Goal: Transaction & Acquisition: Purchase product/service

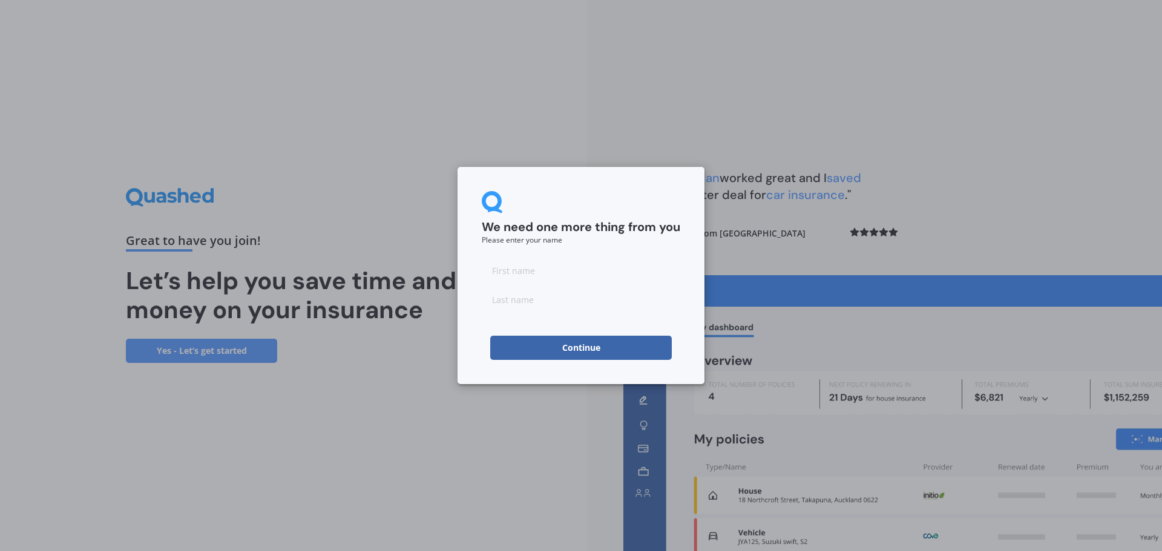
click at [615, 272] on input at bounding box center [581, 270] width 198 height 24
type input "[PERSON_NAME]"
click at [599, 350] on button "Continue" at bounding box center [581, 348] width 182 height 24
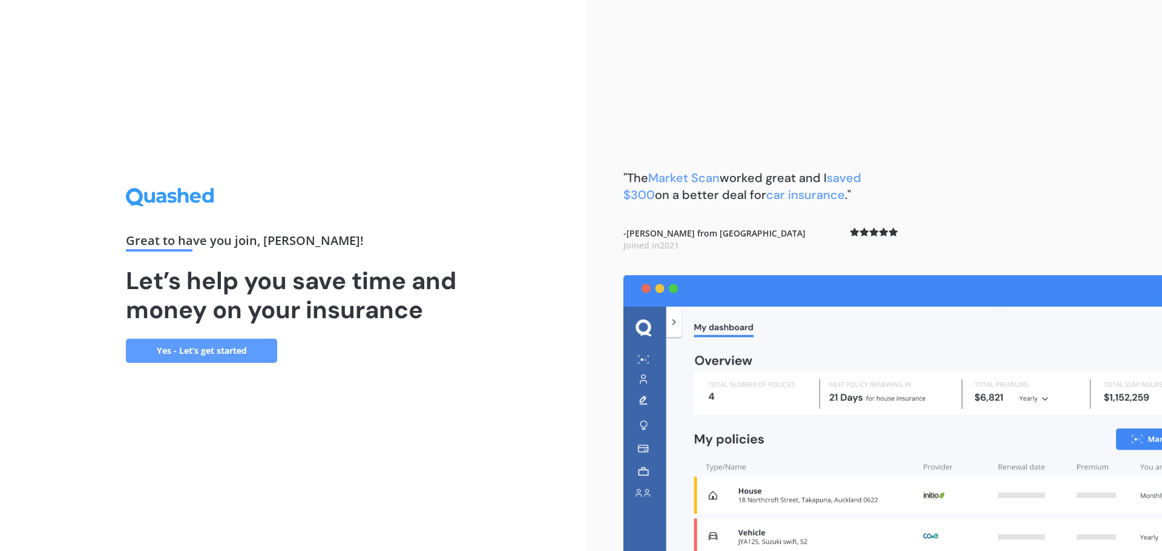
click at [192, 347] on link "Yes - Let’s get started" at bounding box center [201, 351] width 151 height 24
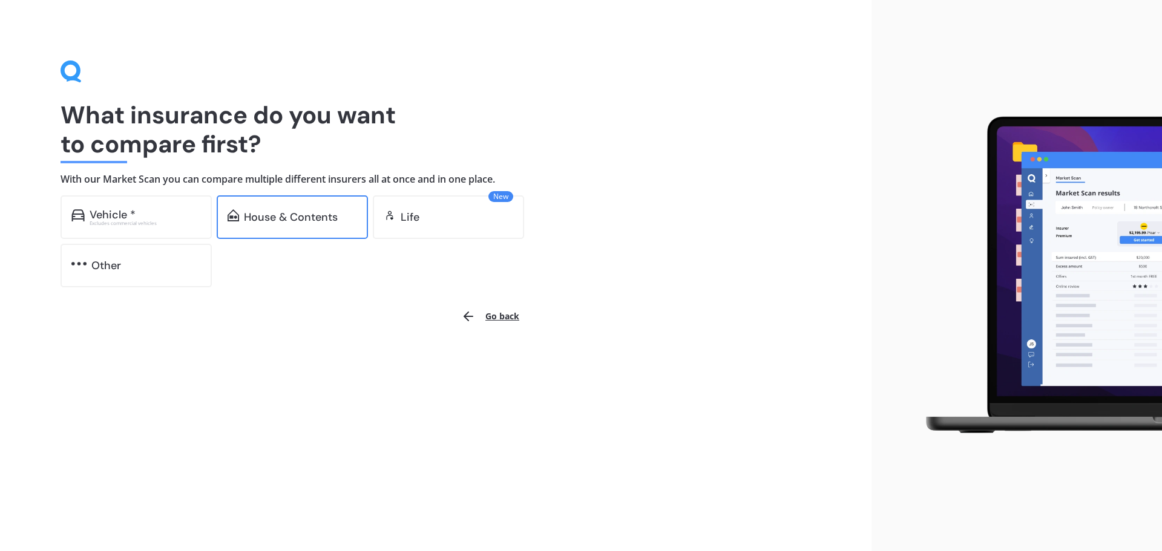
click at [290, 217] on div "House & Contents" at bounding box center [291, 217] width 94 height 12
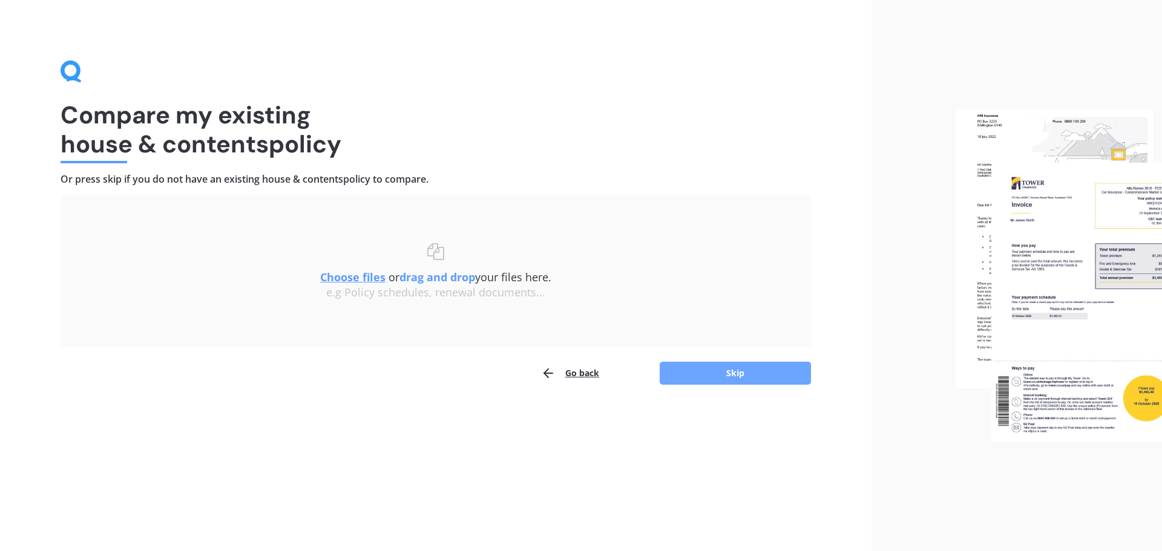
click at [743, 368] on button "Skip" at bounding box center [735, 373] width 151 height 23
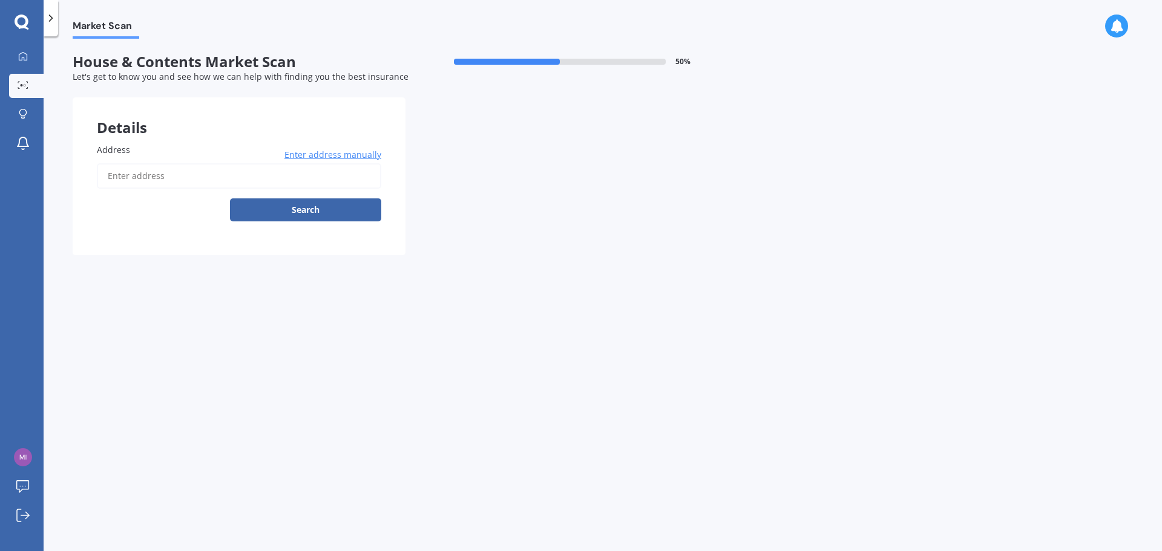
click at [214, 166] on input "Address" at bounding box center [239, 175] width 284 height 25
type input "[STREET_ADDRESS]"
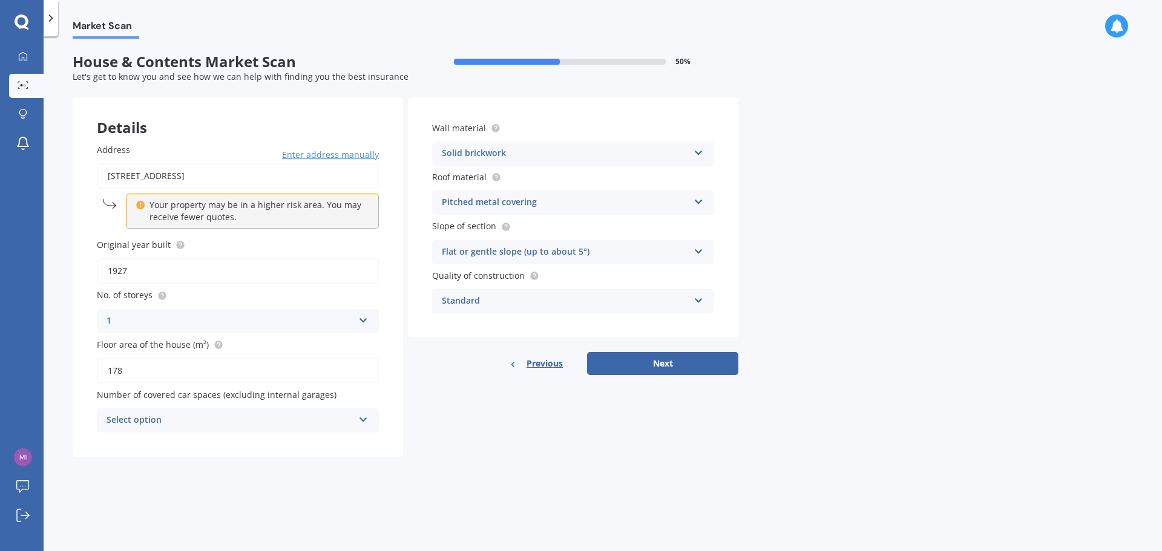
click at [362, 417] on icon at bounding box center [363, 417] width 10 height 8
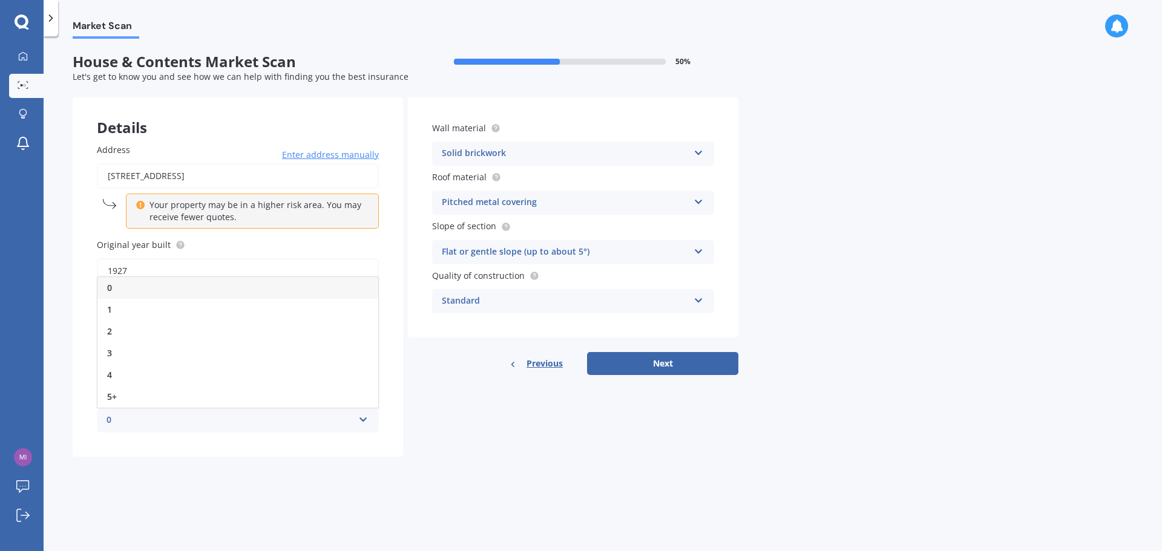
click at [174, 291] on div "0" at bounding box center [237, 288] width 281 height 22
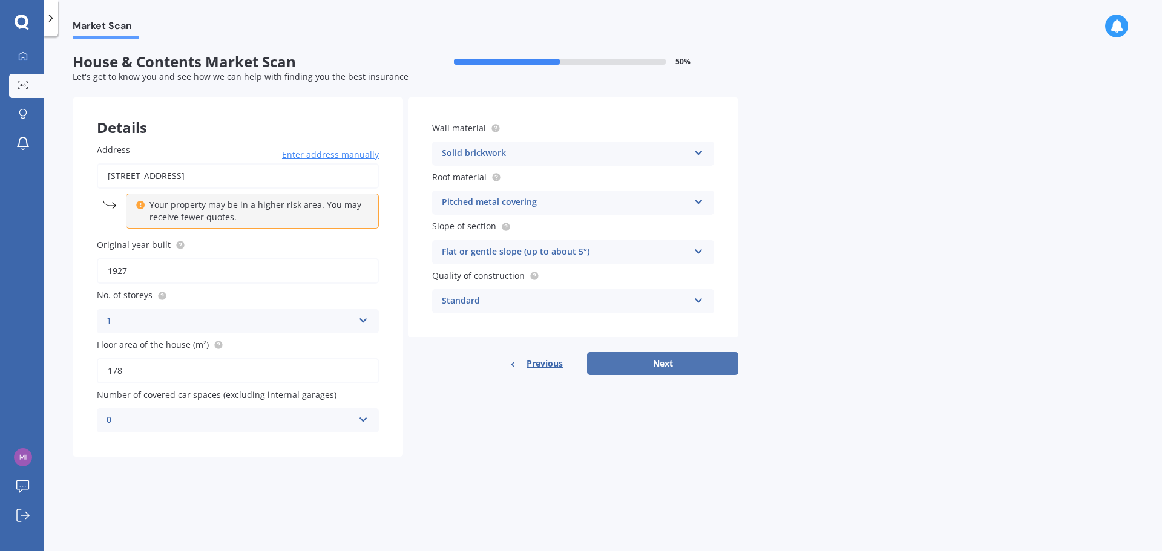
click at [693, 364] on button "Next" at bounding box center [662, 363] width 151 height 23
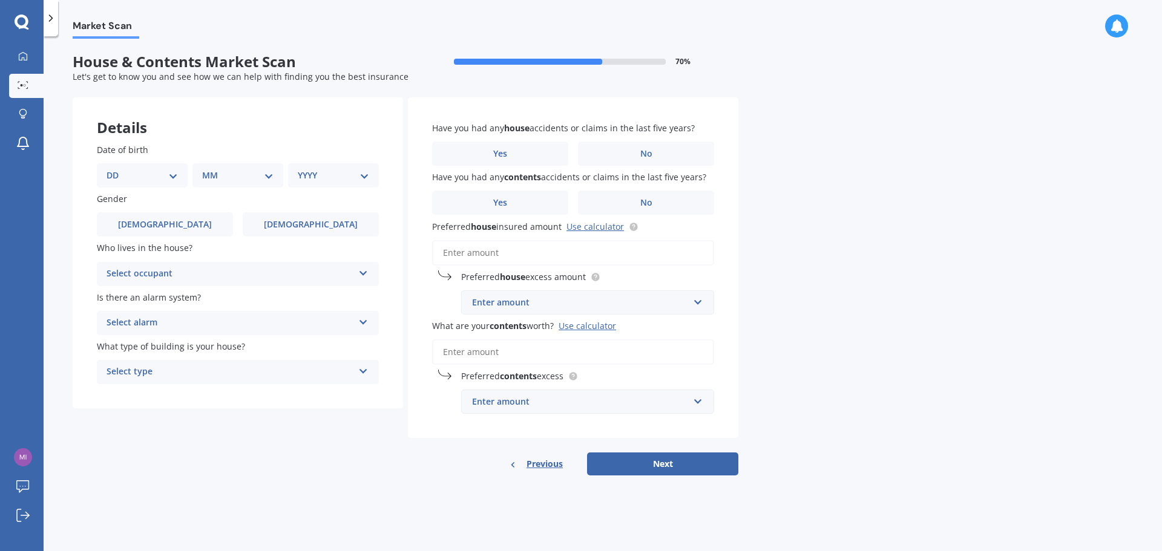
click at [159, 168] on div "DD 01 02 03 04 05 06 07 08 09 10 11 12 13 14 15 16 17 18 19 20 21 22 23 24 25 2…" at bounding box center [142, 175] width 91 height 24
click at [174, 175] on select "DD 01 02 03 04 05 06 07 08 09 10 11 12 13 14 15 16 17 18 19 20 21 22 23 24 25 2…" at bounding box center [141, 175] width 71 height 13
select select "18"
click at [116, 169] on select "DD 01 02 03 04 05 06 07 08 09 10 11 12 13 14 15 16 17 18 19 20 21 22 23 24 25 2…" at bounding box center [141, 175] width 71 height 13
click at [247, 175] on select "MM 01 02 03 04 05 06 07 08 09 10 11 12" at bounding box center [240, 175] width 67 height 13
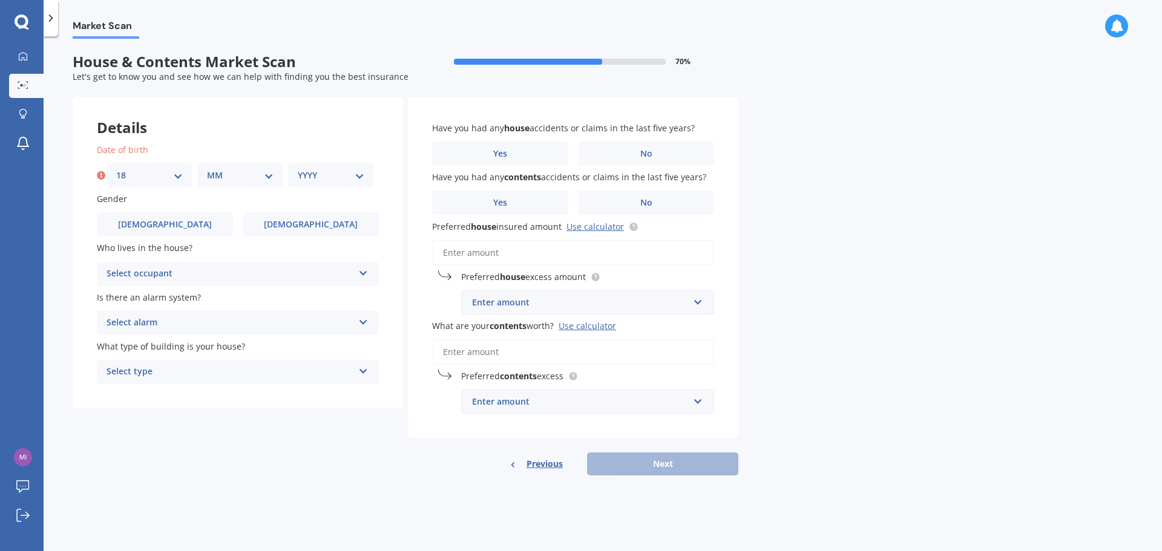
select select "08"
click at [207, 169] on select "MM 01 02 03 04 05 06 07 08 09 10 11 12" at bounding box center [240, 175] width 67 height 13
click at [344, 167] on div "YYYY 2009 2008 2007 2006 2005 2004 2003 2002 2001 2000 1999 1998 1997 1996 1995…" at bounding box center [331, 175] width 86 height 24
click at [344, 179] on select "YYYY 2009 2008 2007 2006 2005 2004 2003 2002 2001 2000 1999 1998 1997 1996 1995…" at bounding box center [331, 175] width 67 height 13
select select "1989"
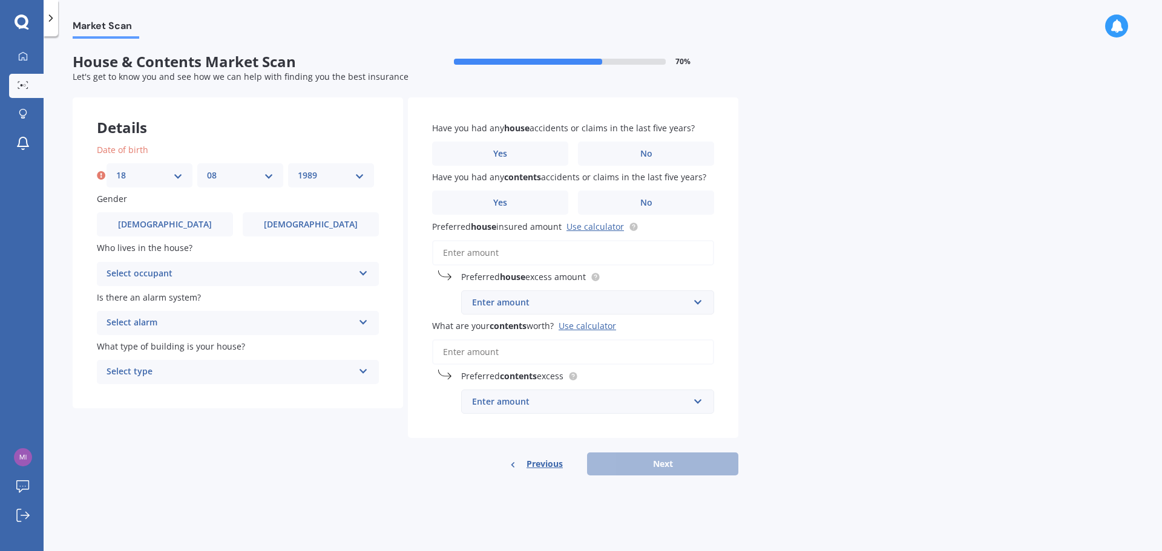
click at [298, 169] on select "YYYY 2009 2008 2007 2006 2005 2004 2003 2002 2001 2000 1999 1998 1997 1996 1995…" at bounding box center [331, 175] width 67 height 13
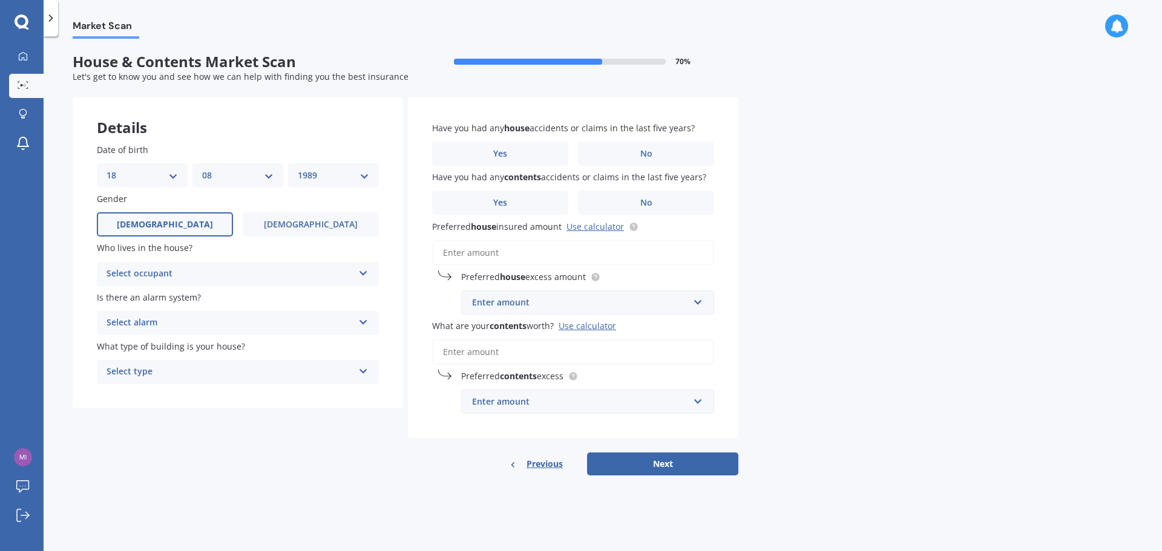
click at [203, 225] on label "[DEMOGRAPHIC_DATA]" at bounding box center [165, 224] width 136 height 24
click at [0, 0] on input "[DEMOGRAPHIC_DATA]" at bounding box center [0, 0] width 0 height 0
click at [277, 270] on div "Select occupant" at bounding box center [229, 274] width 247 height 15
click at [242, 289] on div "Owner" at bounding box center [237, 298] width 281 height 22
click at [342, 324] on div "Select alarm" at bounding box center [229, 323] width 247 height 15
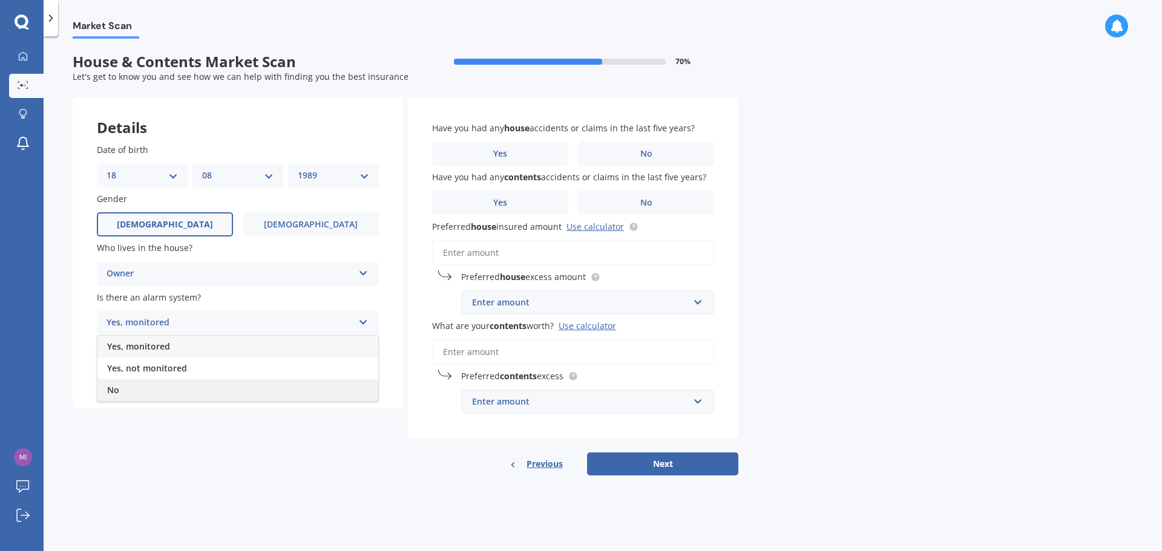
click at [233, 394] on div "No" at bounding box center [237, 390] width 281 height 22
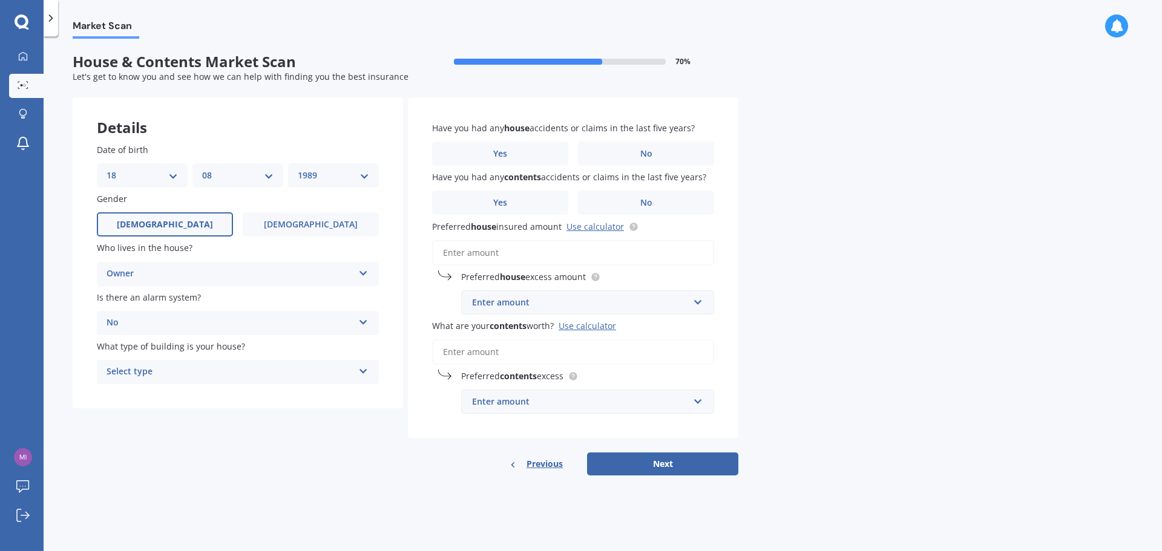
click at [303, 379] on div "Select type" at bounding box center [229, 372] width 247 height 15
click at [259, 399] on div "Freestanding" at bounding box center [237, 396] width 281 height 22
click at [659, 198] on label "No" at bounding box center [646, 203] width 136 height 24
click at [0, 0] on input "No" at bounding box center [0, 0] width 0 height 0
click at [631, 147] on label "No" at bounding box center [646, 154] width 136 height 24
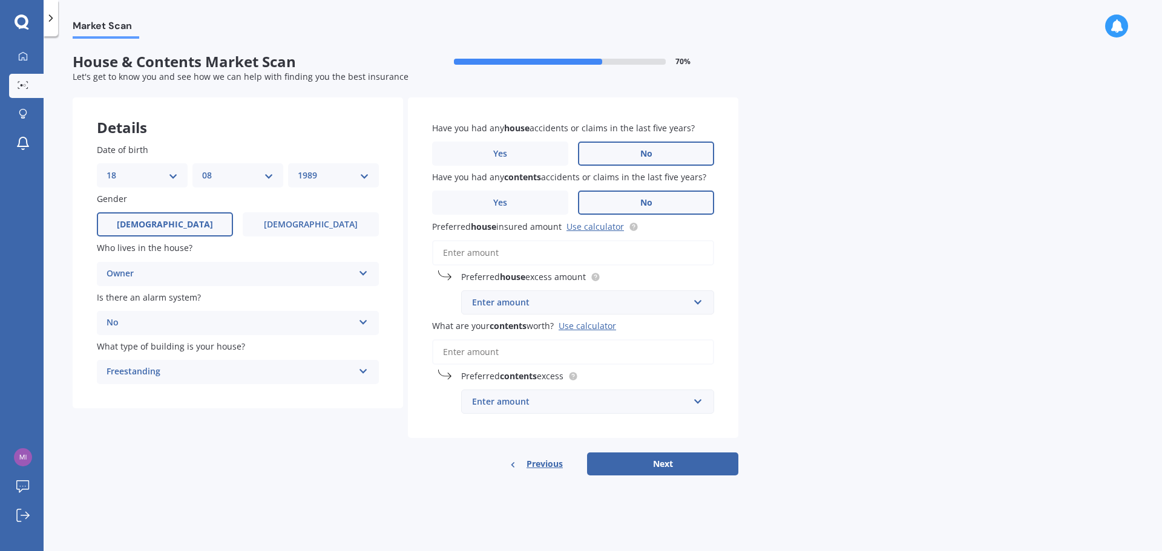
click at [0, 0] on input "No" at bounding box center [0, 0] width 0 height 0
click at [540, 246] on input "Preferred house insured amount Use calculator" at bounding box center [573, 252] width 282 height 25
click at [662, 300] on div "Enter amount" at bounding box center [580, 302] width 217 height 13
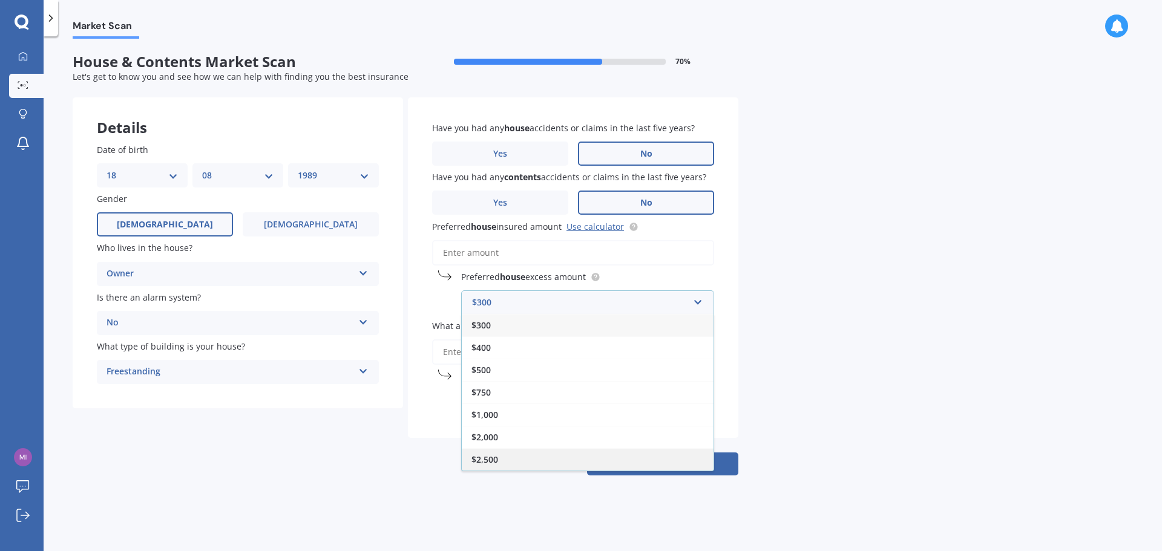
click at [557, 460] on div "$2,500" at bounding box center [588, 459] width 252 height 22
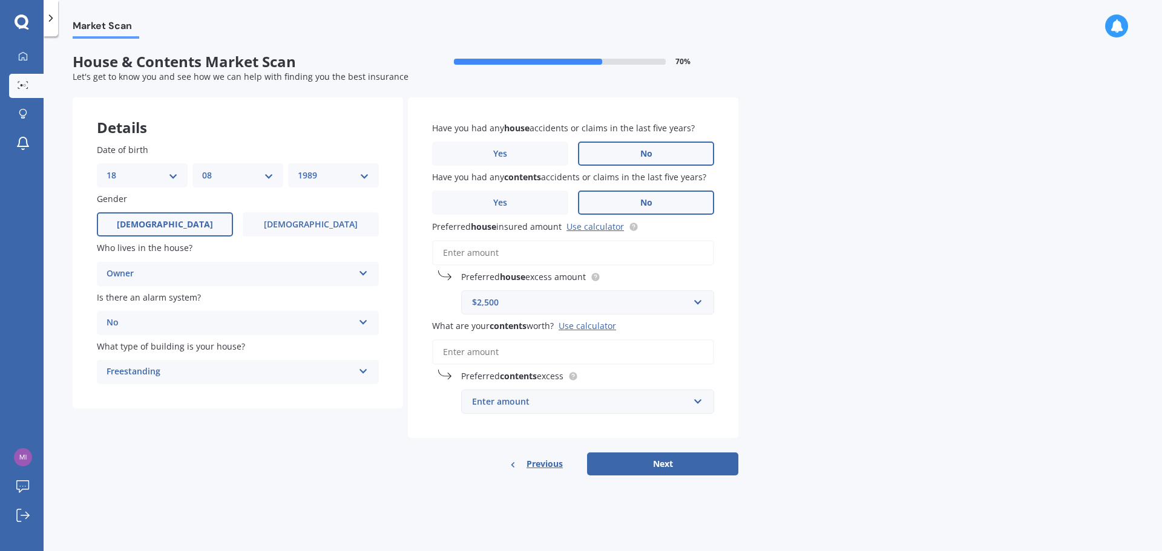
click at [677, 403] on div "Enter amount" at bounding box center [580, 401] width 217 height 13
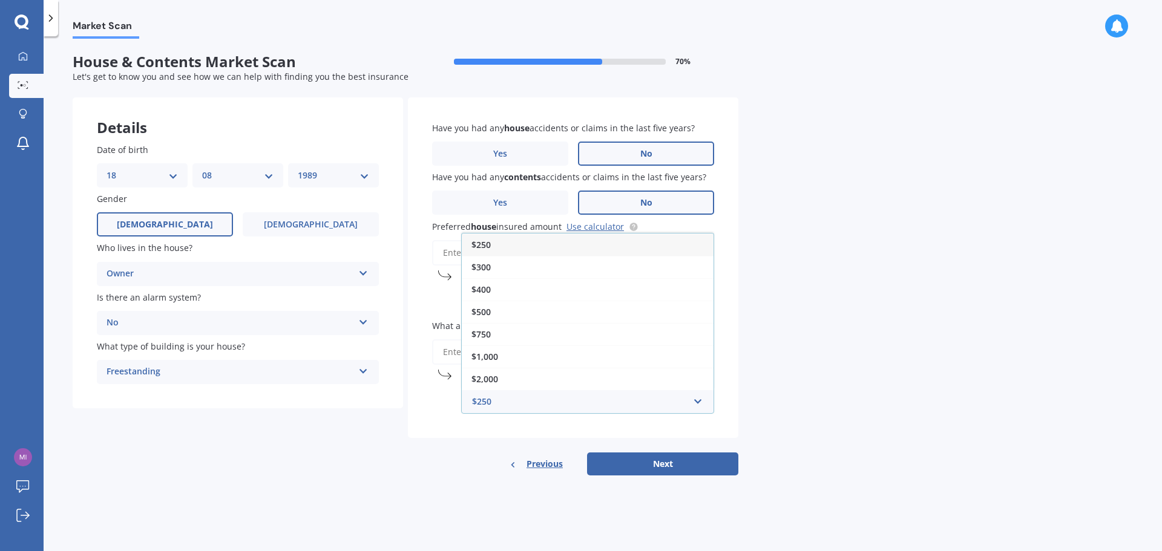
click at [866, 383] on div "Market Scan House & Contents Market Scan 70 % Let's get to know you and see how…" at bounding box center [603, 296] width 1118 height 515
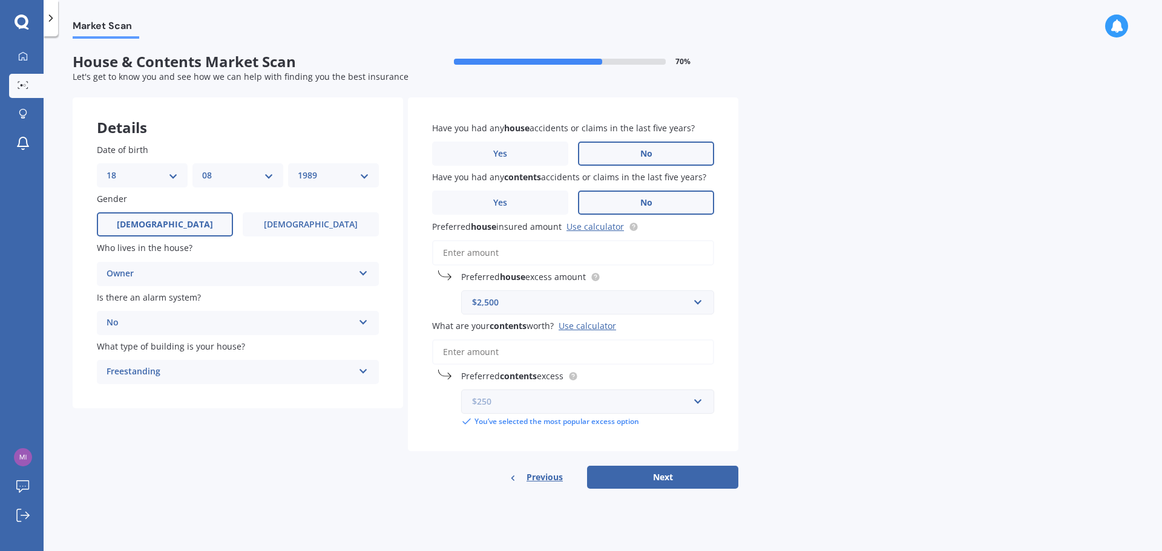
click at [696, 401] on input "text" at bounding box center [583, 401] width 242 height 23
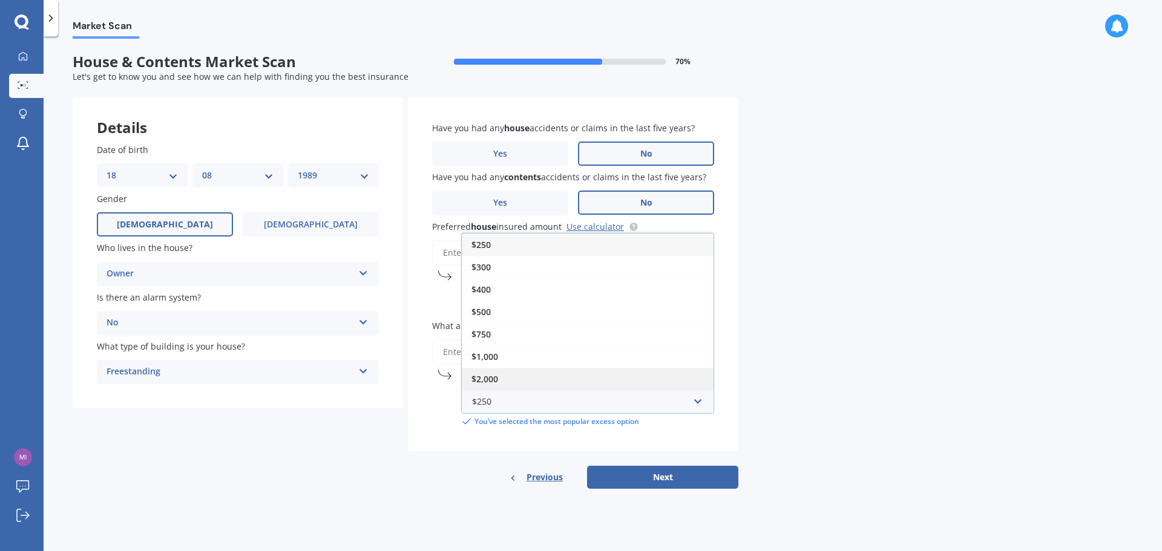
click at [548, 379] on div "$2,000" at bounding box center [588, 379] width 252 height 22
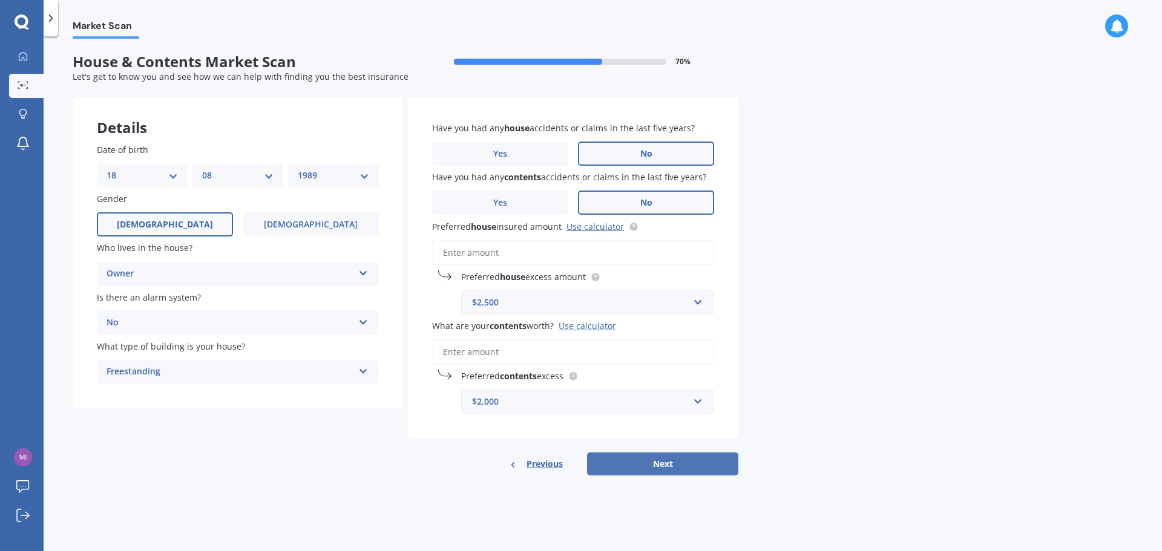
click at [672, 463] on button "Next" at bounding box center [662, 464] width 151 height 23
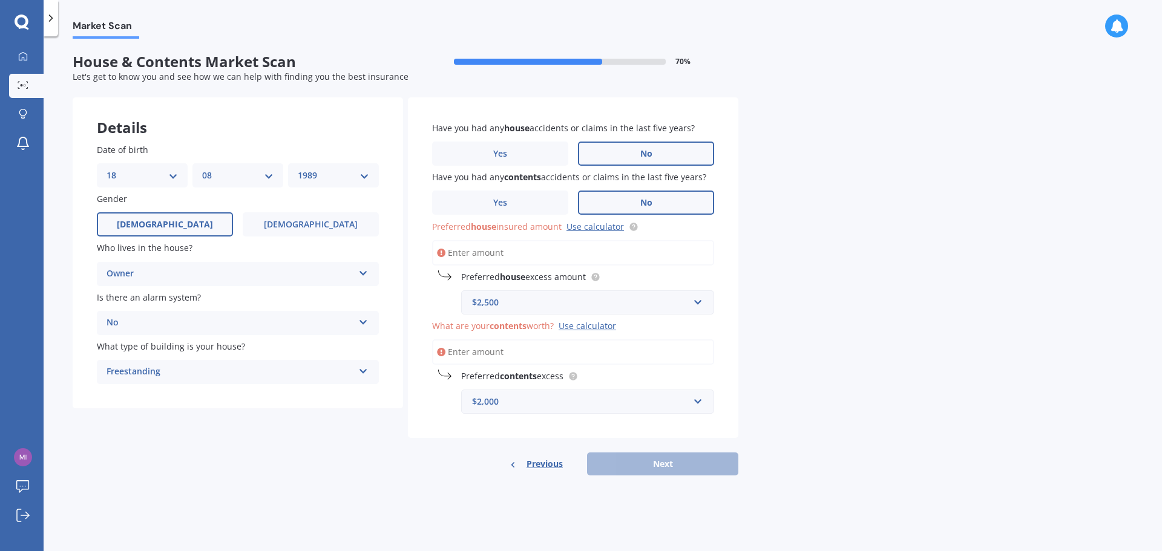
click at [486, 250] on input "Preferred house insured amount Use calculator" at bounding box center [573, 252] width 282 height 25
click at [588, 227] on link "Use calculator" at bounding box center [594, 226] width 57 height 11
click at [508, 253] on input "Preferred house insured amount Use calculator" at bounding box center [573, 252] width 282 height 25
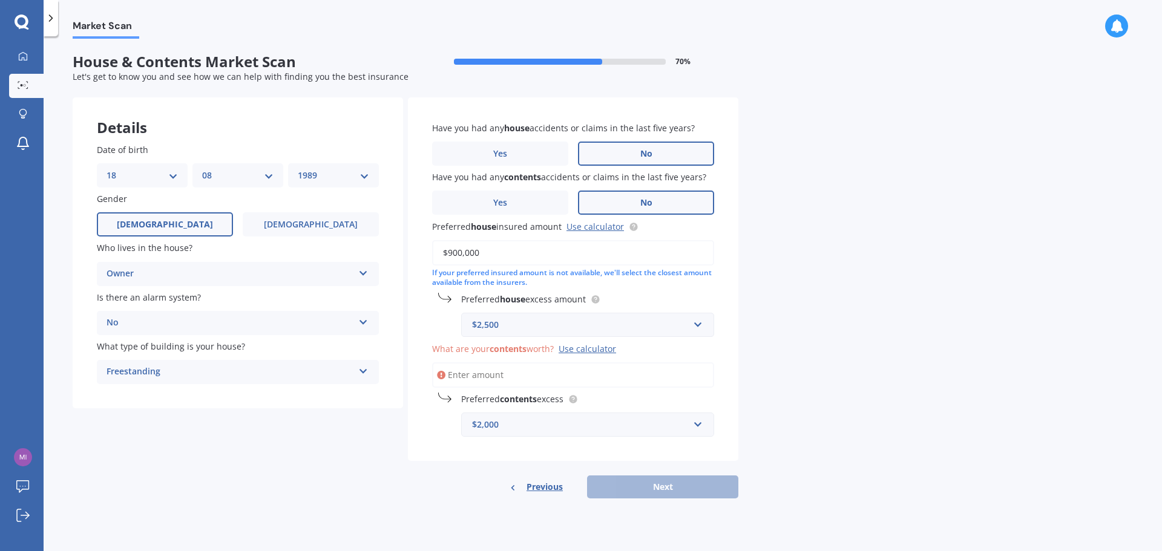
type input "$900,000"
click at [916, 213] on div "Market Scan House & Contents Market Scan 70 % Let's get to know you and see how…" at bounding box center [603, 296] width 1118 height 515
click at [499, 378] on input "What are your contents worth? Use calculator" at bounding box center [573, 374] width 282 height 25
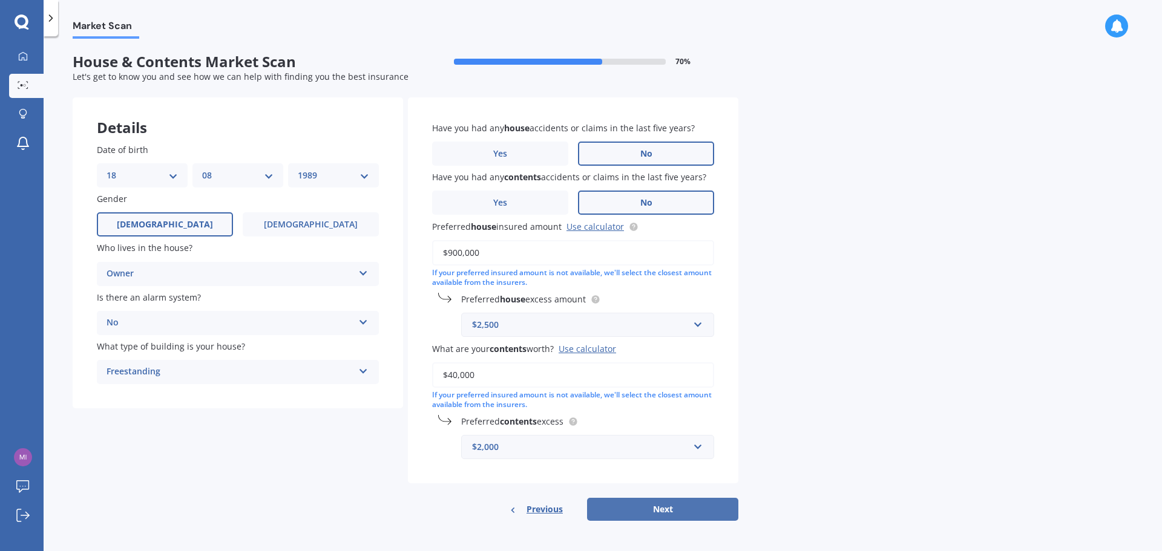
type input "$40,000"
click at [652, 511] on button "Next" at bounding box center [662, 509] width 151 height 23
select select "18"
select select "08"
select select "1989"
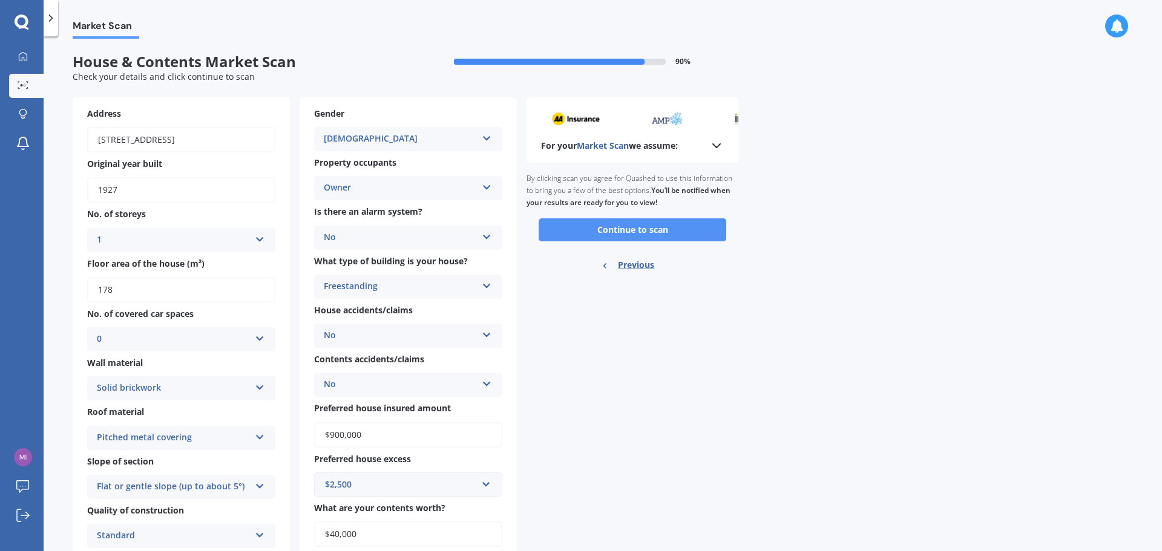
click at [674, 230] on button "Continue to scan" at bounding box center [633, 229] width 188 height 23
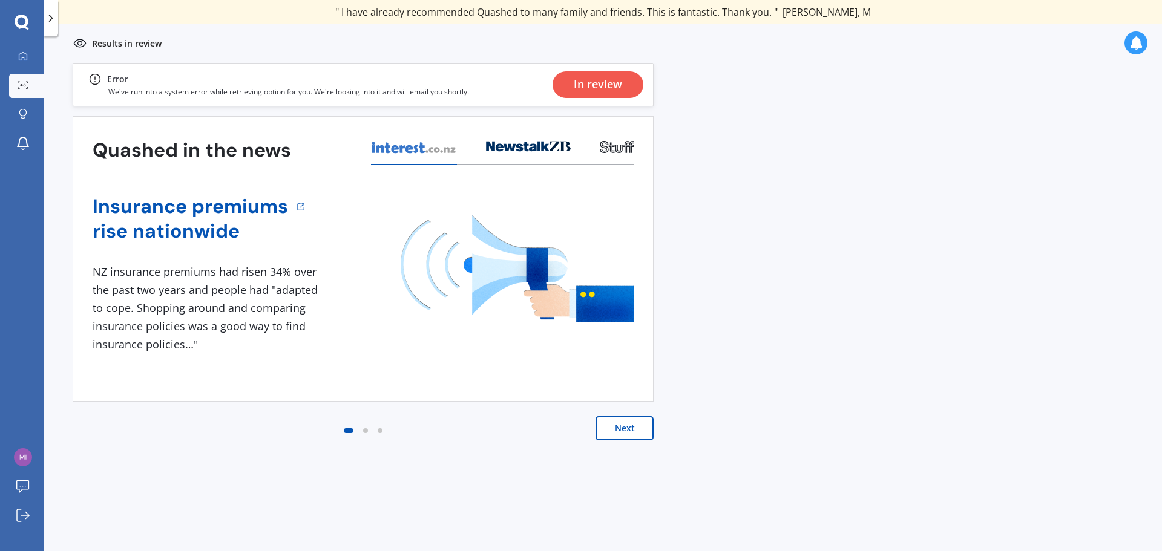
click at [585, 88] on div "In review" at bounding box center [598, 84] width 48 height 27
click at [624, 434] on button "Next" at bounding box center [624, 428] width 58 height 24
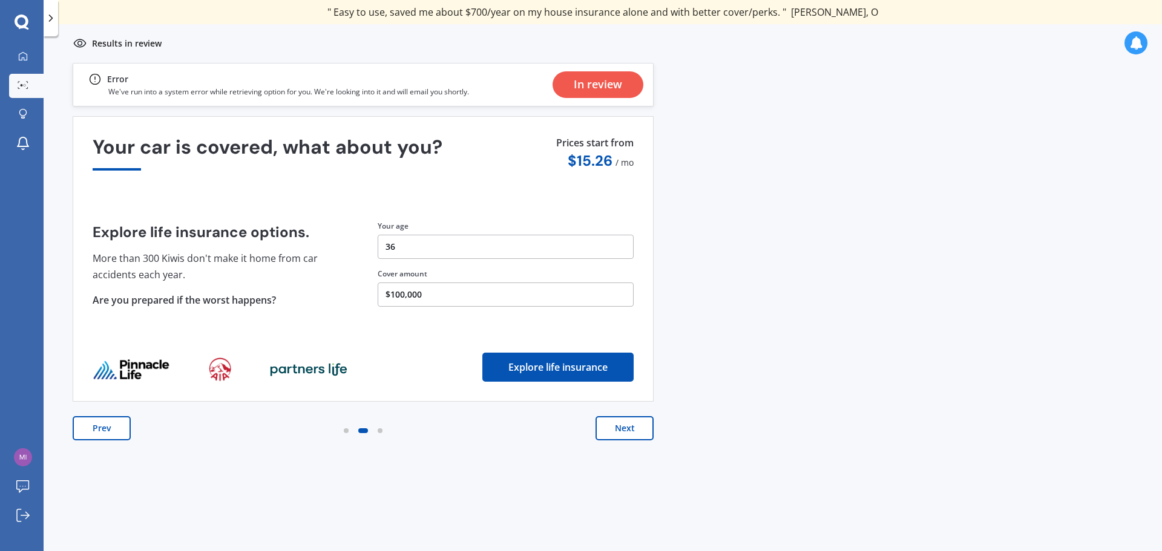
click at [624, 434] on button "Next" at bounding box center [624, 428] width 58 height 24
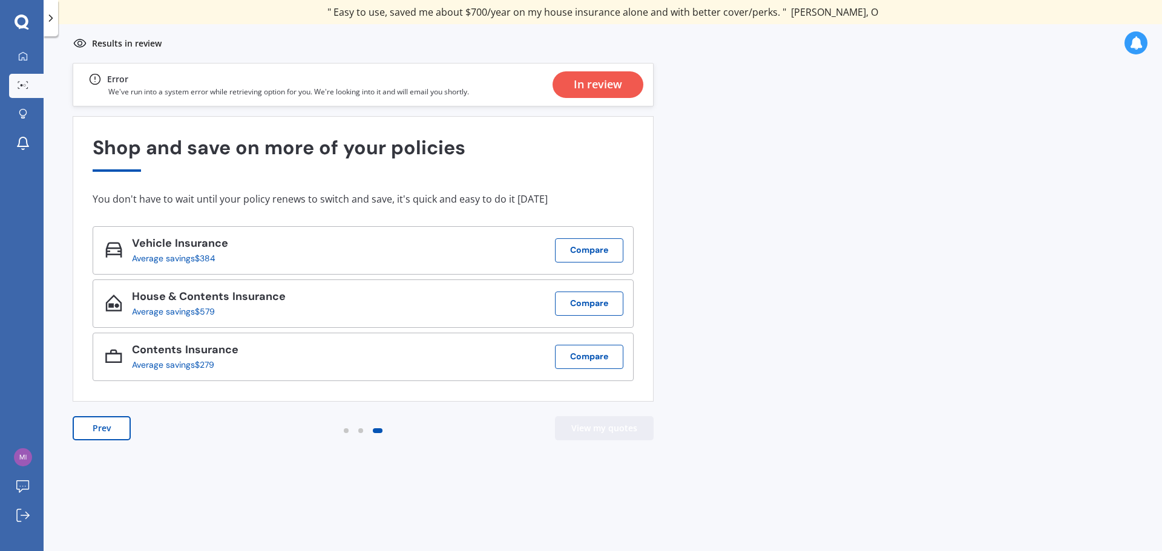
click at [624, 434] on button "View my quotes" at bounding box center [604, 428] width 99 height 24
click at [20, 65] on link "My Dashboard" at bounding box center [26, 57] width 34 height 24
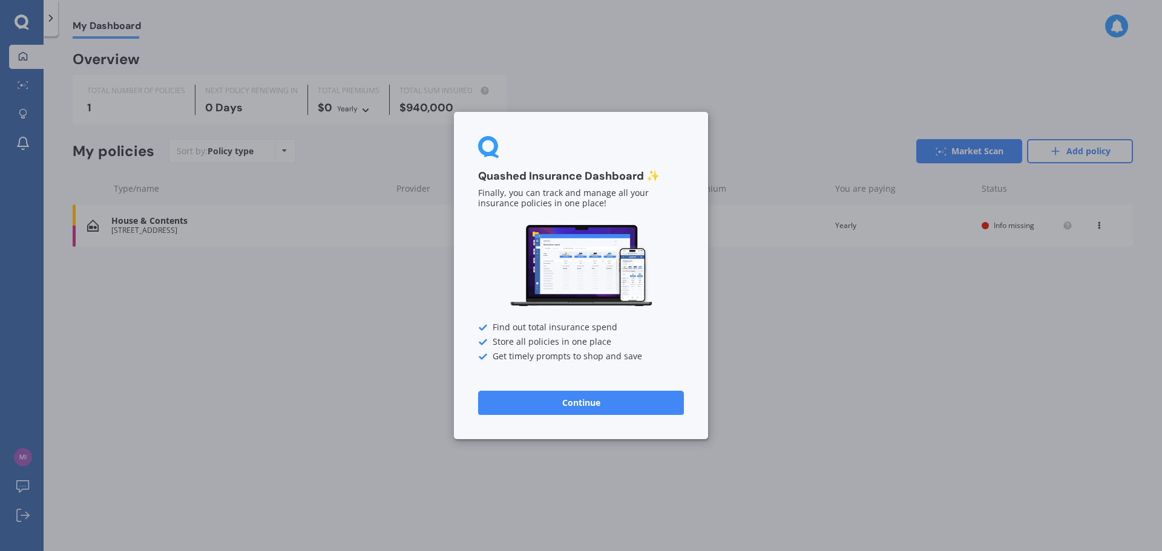
click at [602, 405] on button "Continue" at bounding box center [581, 403] width 206 height 24
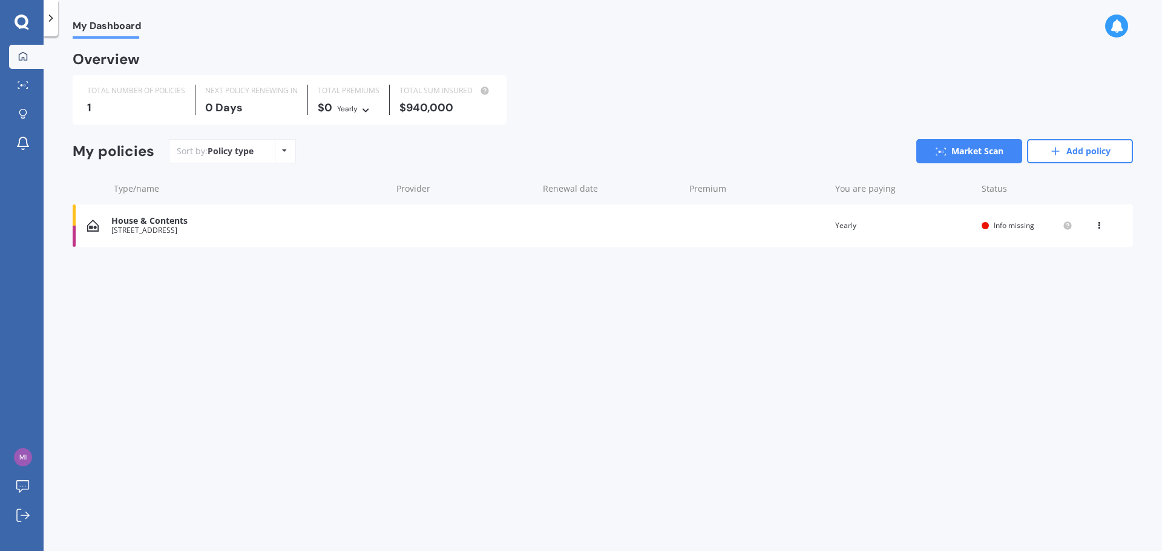
click at [997, 222] on span "Info missing" at bounding box center [1014, 225] width 41 height 10
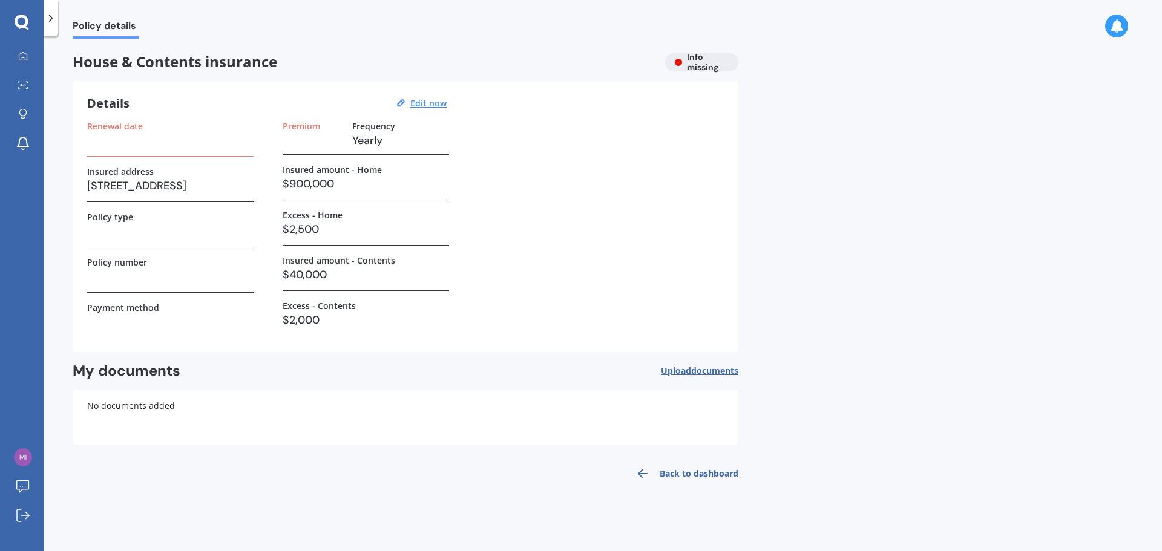
click at [702, 61] on div "House & Contents insurance Info missing" at bounding box center [406, 62] width 666 height 18
